Goal: Task Accomplishment & Management: Manage account settings

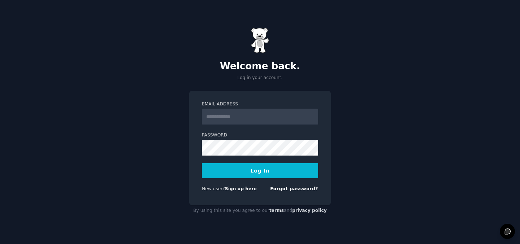
click at [239, 116] on input "Email Address" at bounding box center [260, 117] width 116 height 16
type input "**********"
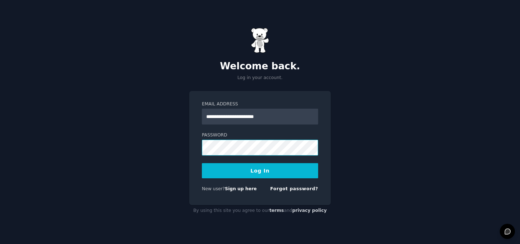
click at [202, 163] on button "Log In" at bounding box center [260, 170] width 116 height 15
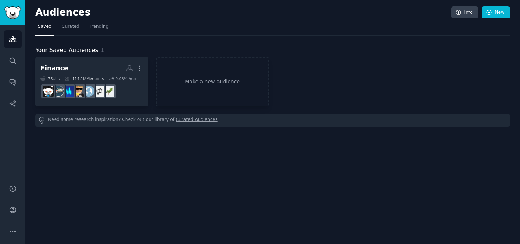
click at [246, 23] on nav "Saved Curated Trending" at bounding box center [272, 28] width 474 height 15
